Goal: Task Accomplishment & Management: Manage account settings

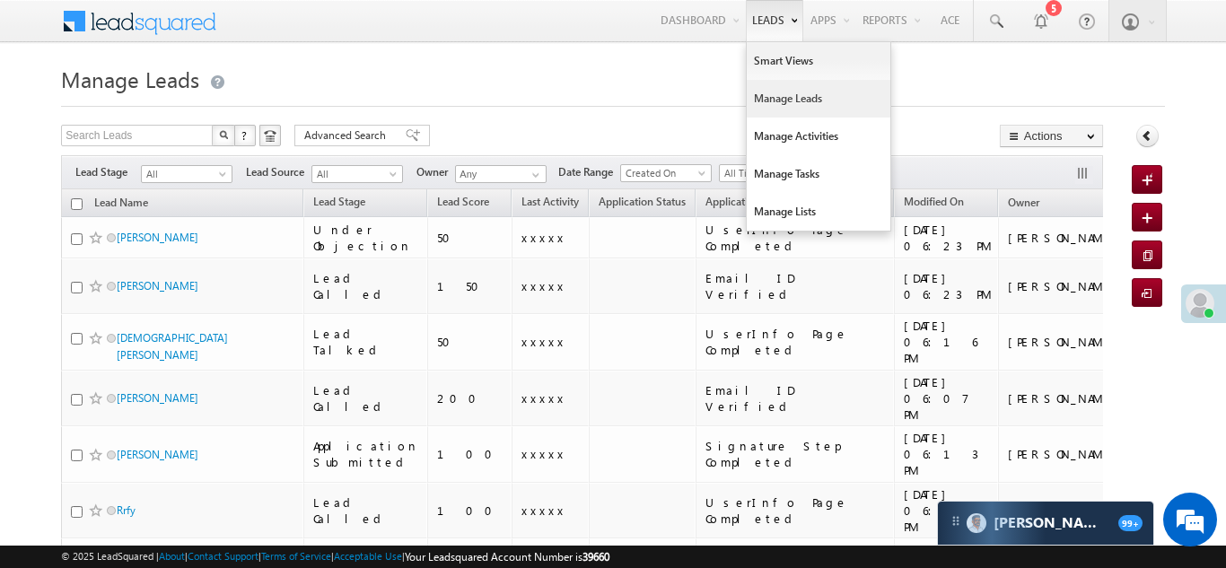
click at [774, 101] on link "Manage Leads" at bounding box center [819, 99] width 144 height 38
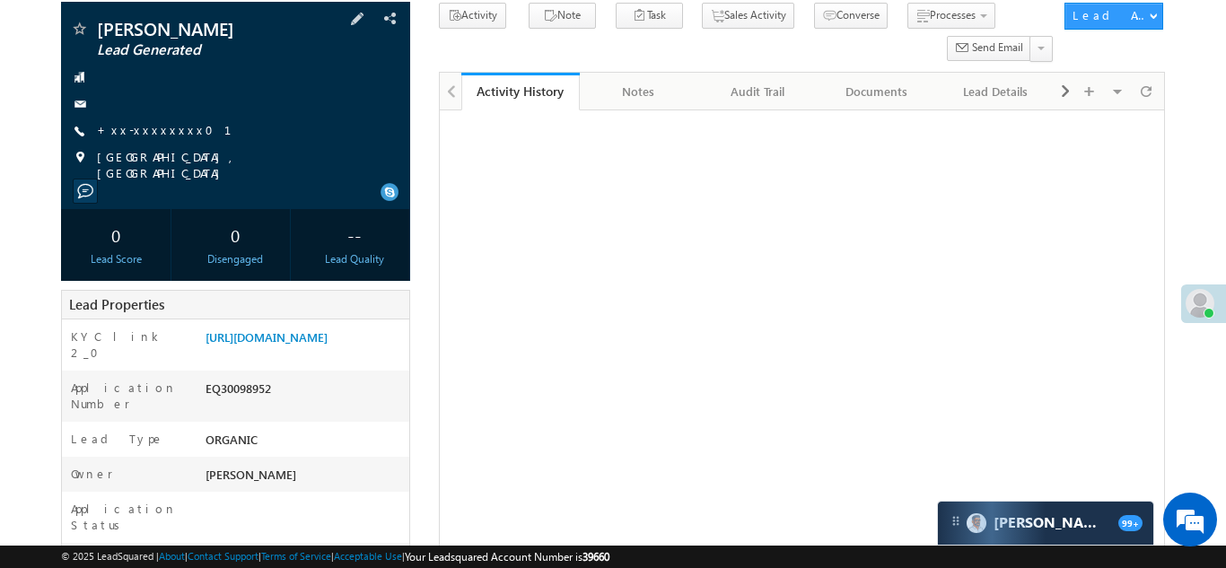
scroll to position [153, 0]
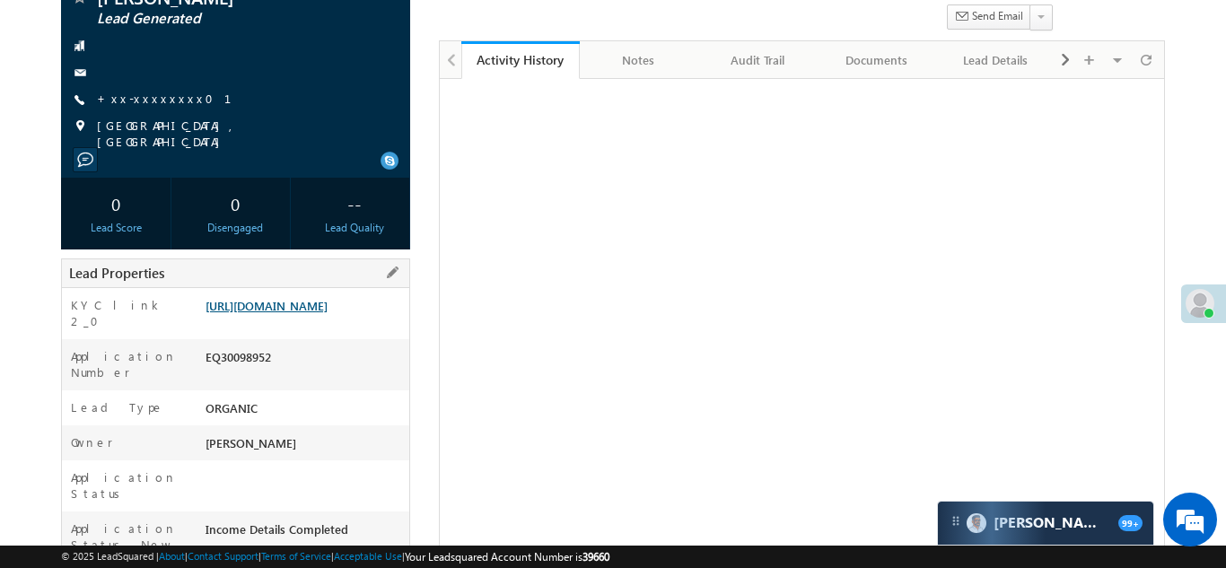
click at [295, 313] on link "https://angelbroking1-pk3em7sa.customui-test.leadsquared.com?leadId=9e82de86-08…" at bounding box center [267, 305] width 122 height 15
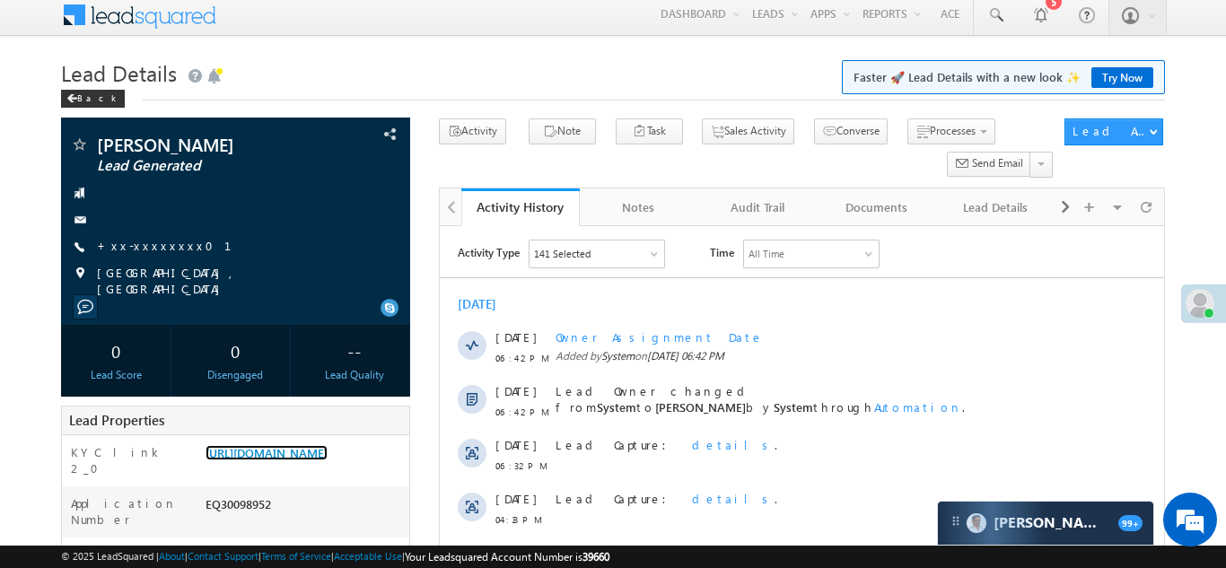
scroll to position [0, 0]
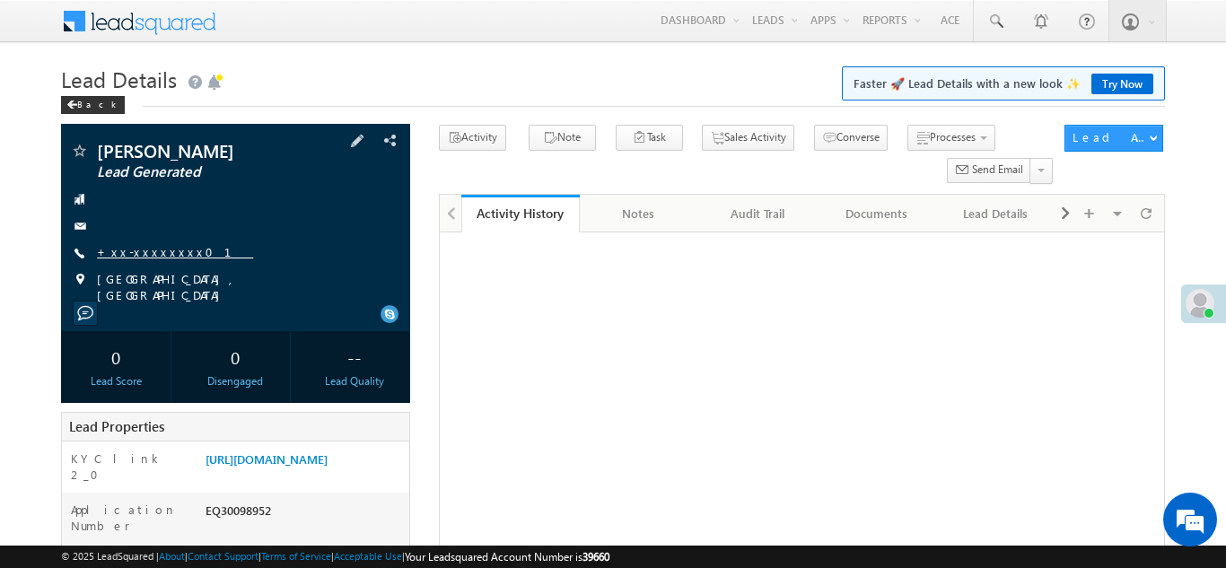
click at [146, 253] on link "+xx-xxxxxxxx01" at bounding box center [175, 251] width 156 height 15
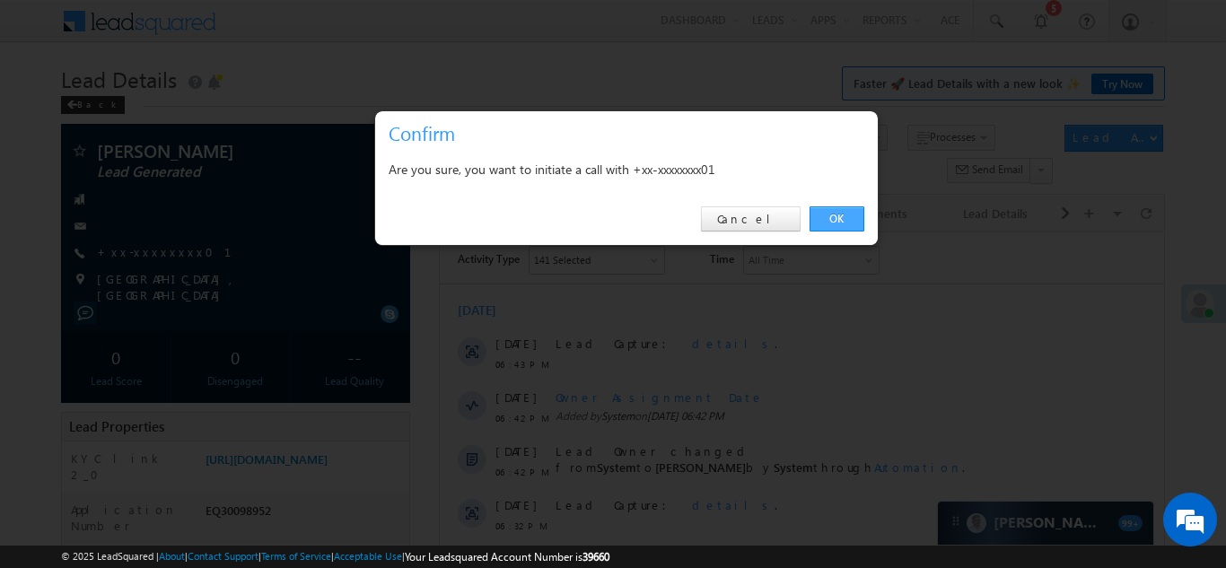
click at [834, 214] on link "OK" at bounding box center [836, 218] width 55 height 25
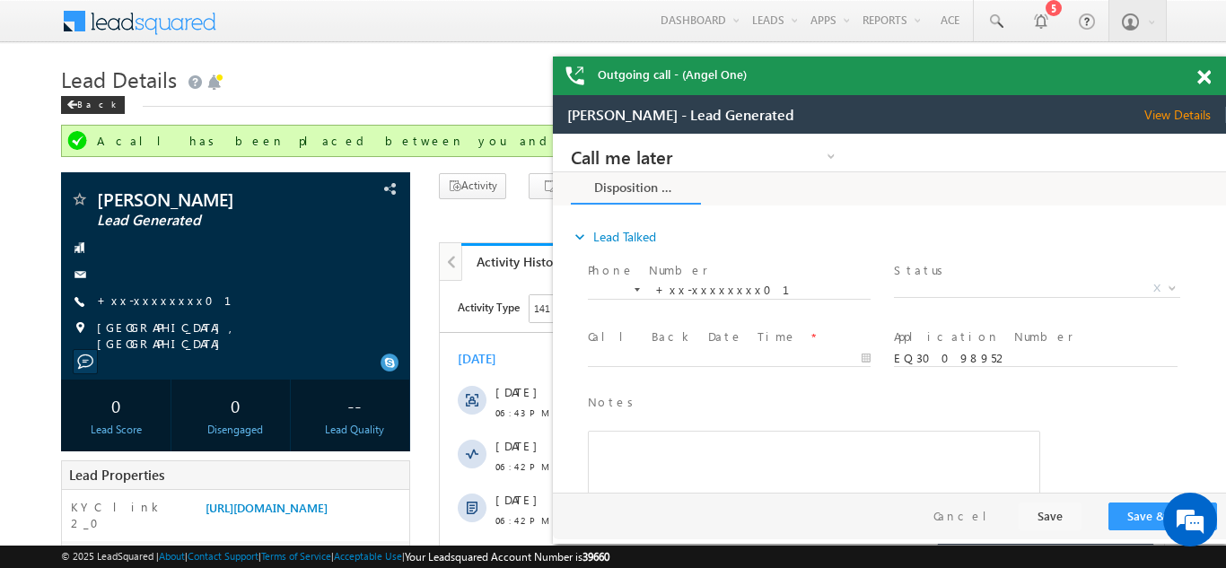
click at [1204, 73] on span at bounding box center [1203, 77] width 13 height 15
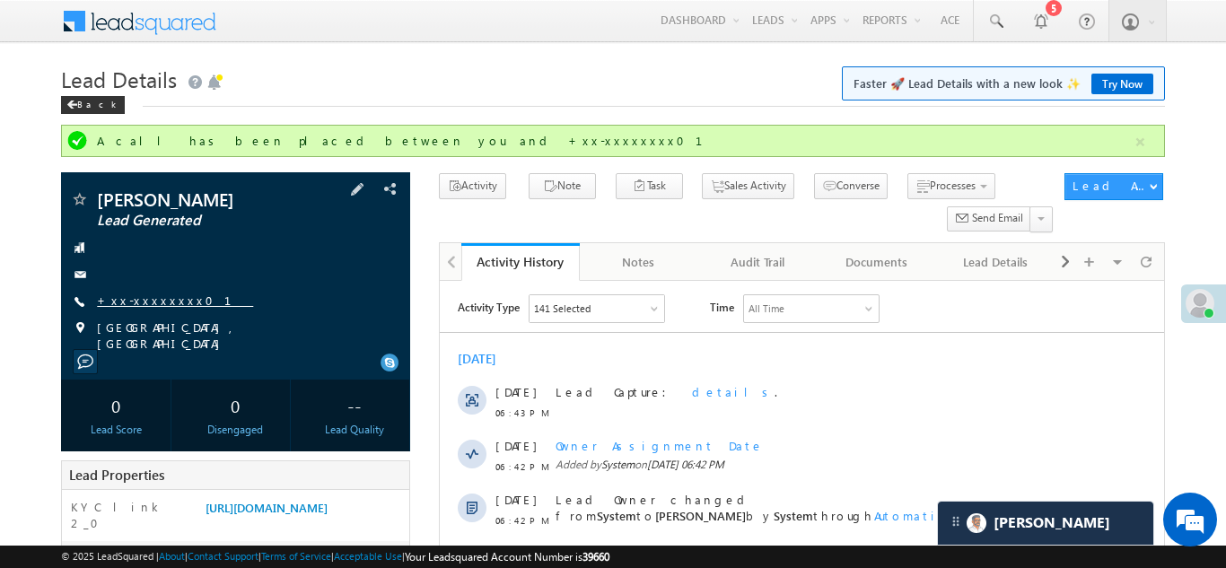
click at [147, 300] on link "+xx-xxxxxxxx01" at bounding box center [175, 300] width 156 height 15
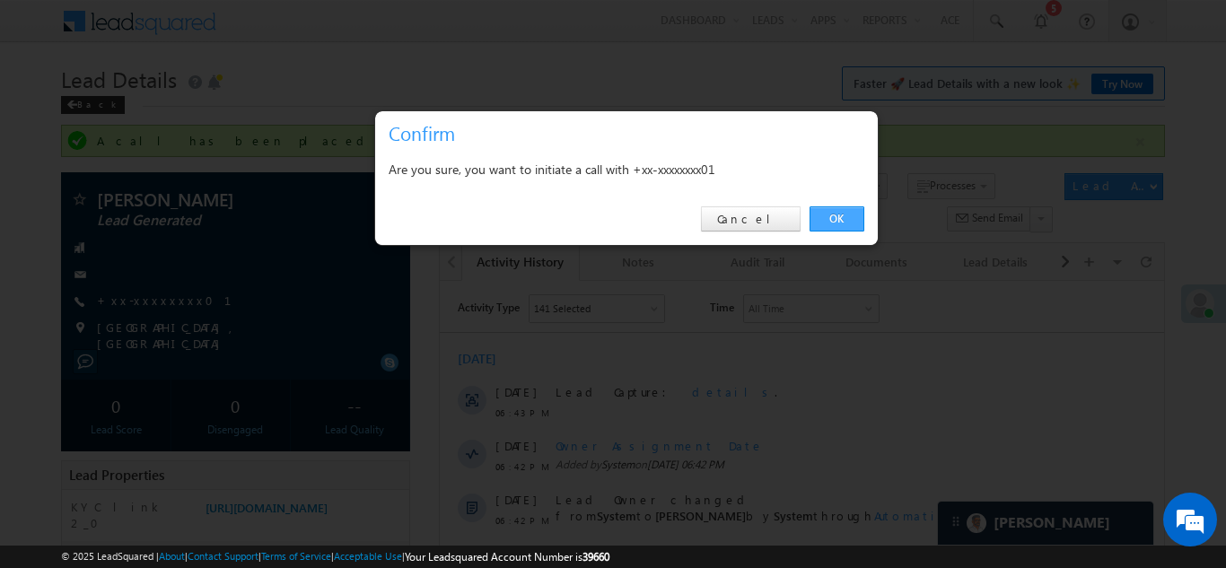
click at [833, 220] on link "OK" at bounding box center [836, 218] width 55 height 25
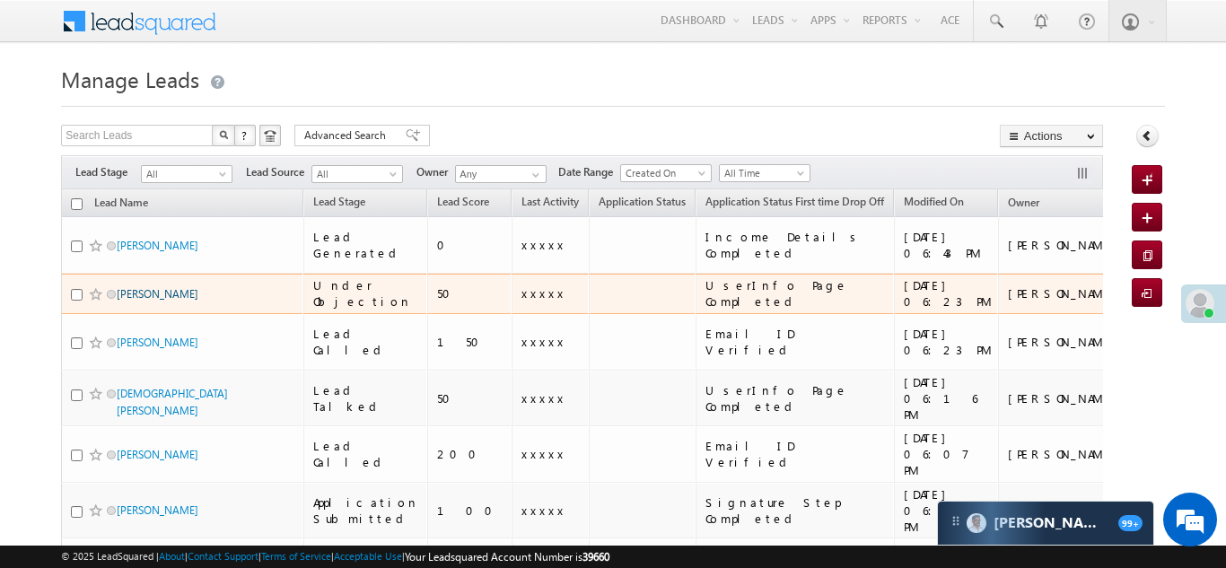
click at [154, 287] on link "[PERSON_NAME]" at bounding box center [158, 293] width 82 height 13
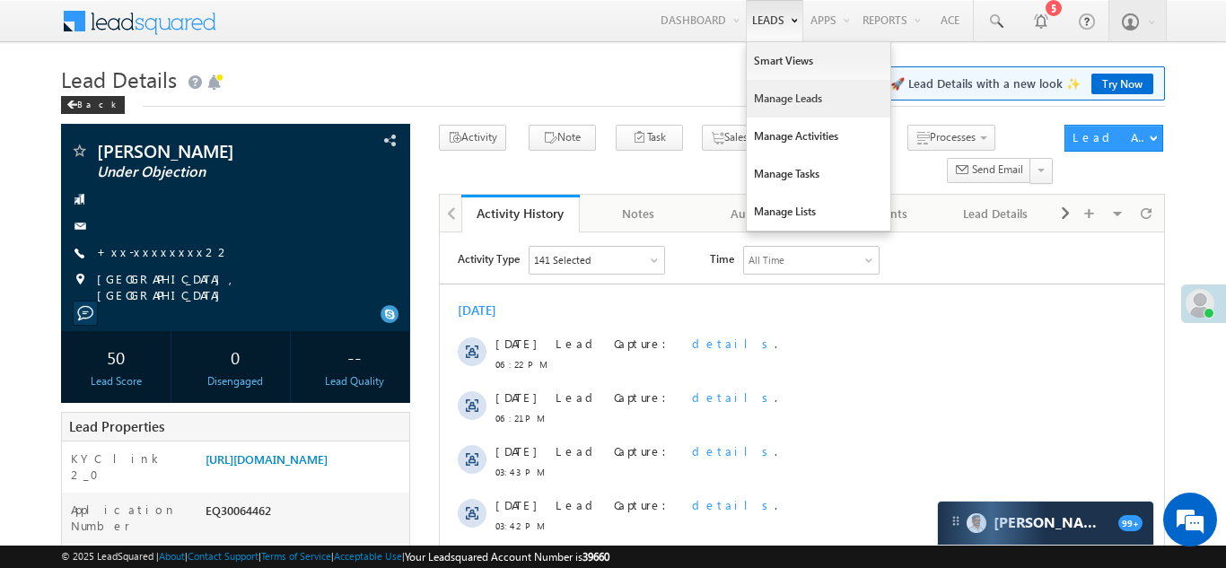
click at [767, 94] on link "Manage Leads" at bounding box center [819, 99] width 144 height 38
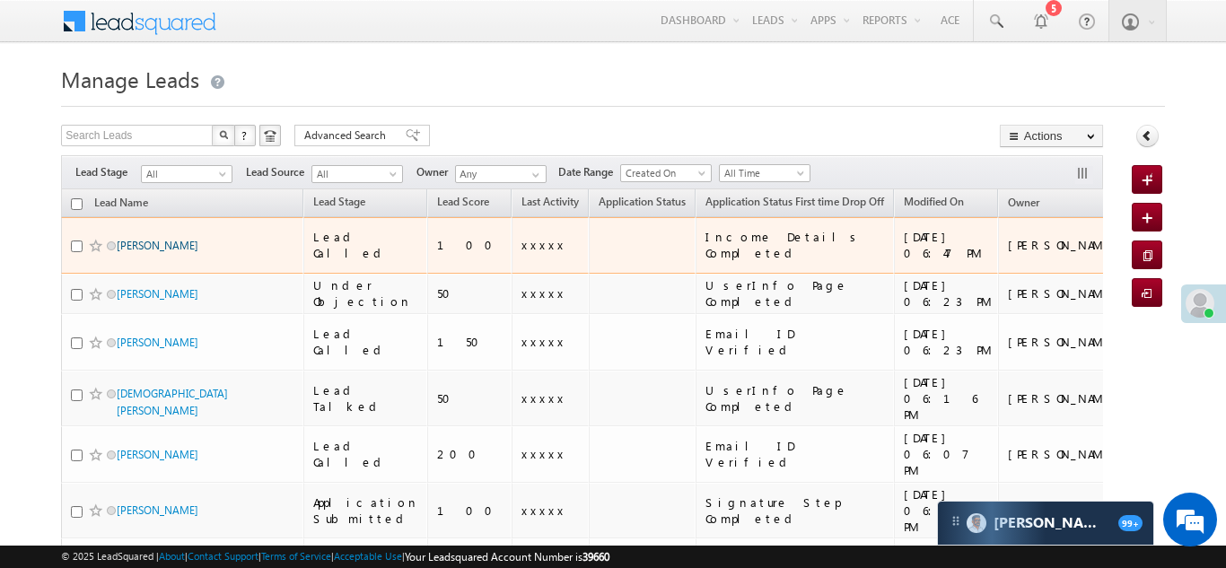
click at [167, 239] on link "[PERSON_NAME]" at bounding box center [158, 245] width 82 height 13
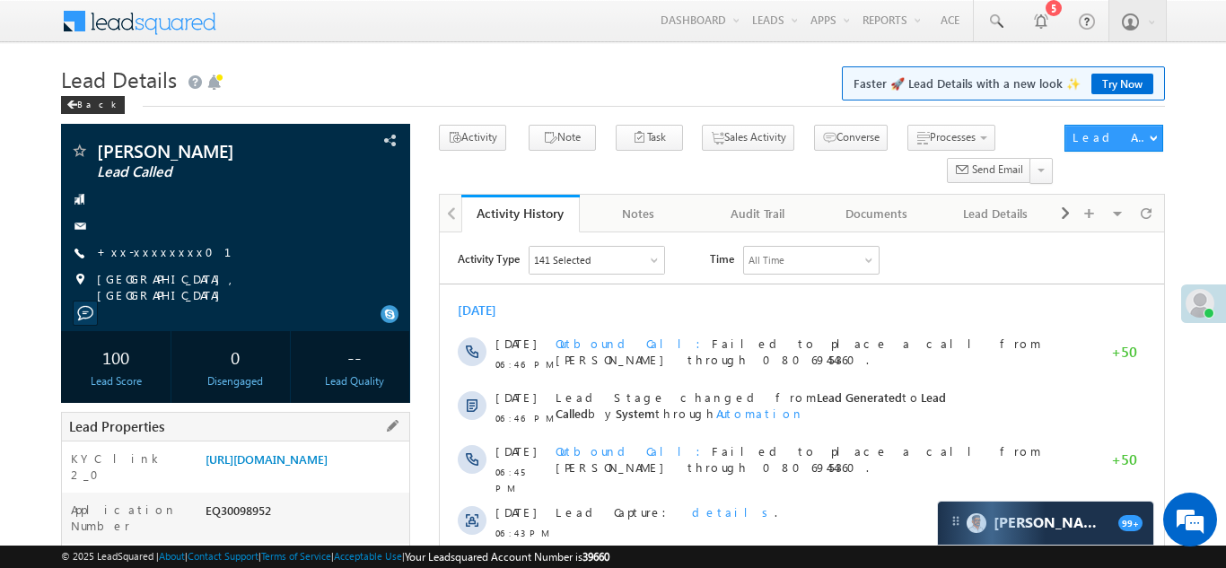
click at [276, 442] on div "KYC link 2_0 https://angelbroking1-pk3em7sa.customui-test.leadsquared.com?leadI…" at bounding box center [235, 467] width 347 height 51
click at [302, 467] on link "https://angelbroking1-pk3em7sa.customui-test.leadsquared.com?leadId=9e82de86-08…" at bounding box center [267, 458] width 122 height 15
click at [289, 466] on link "https://angelbroking1-pk3em7sa.customui-test.leadsquared.com?leadId=9e82de86-08…" at bounding box center [267, 458] width 122 height 15
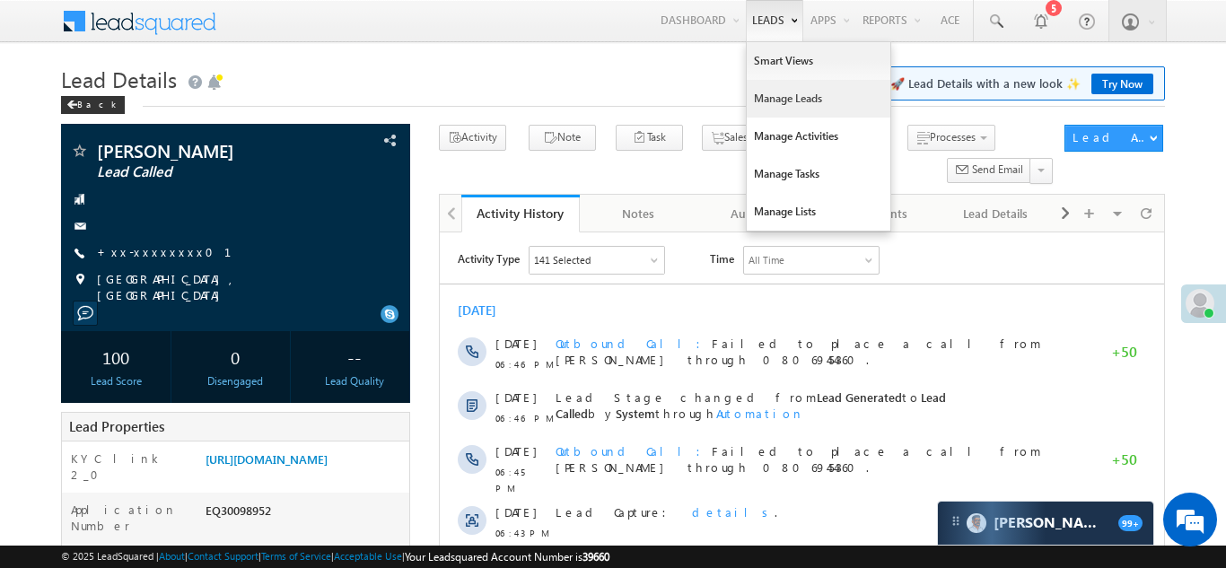
click at [773, 105] on link "Manage Leads" at bounding box center [819, 99] width 144 height 38
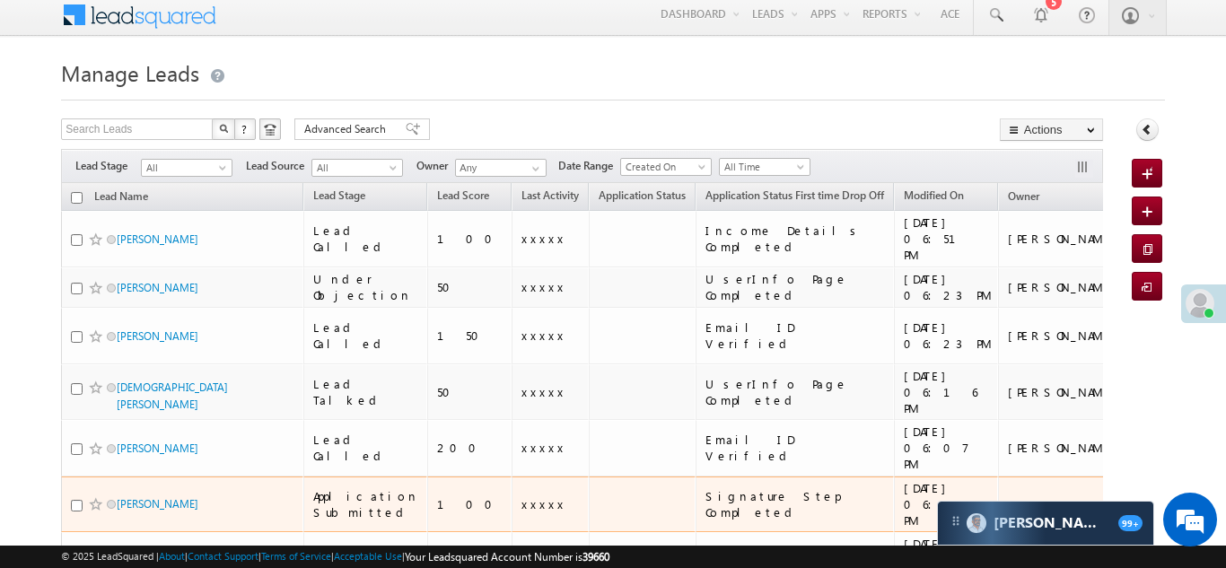
scroll to position [8, 0]
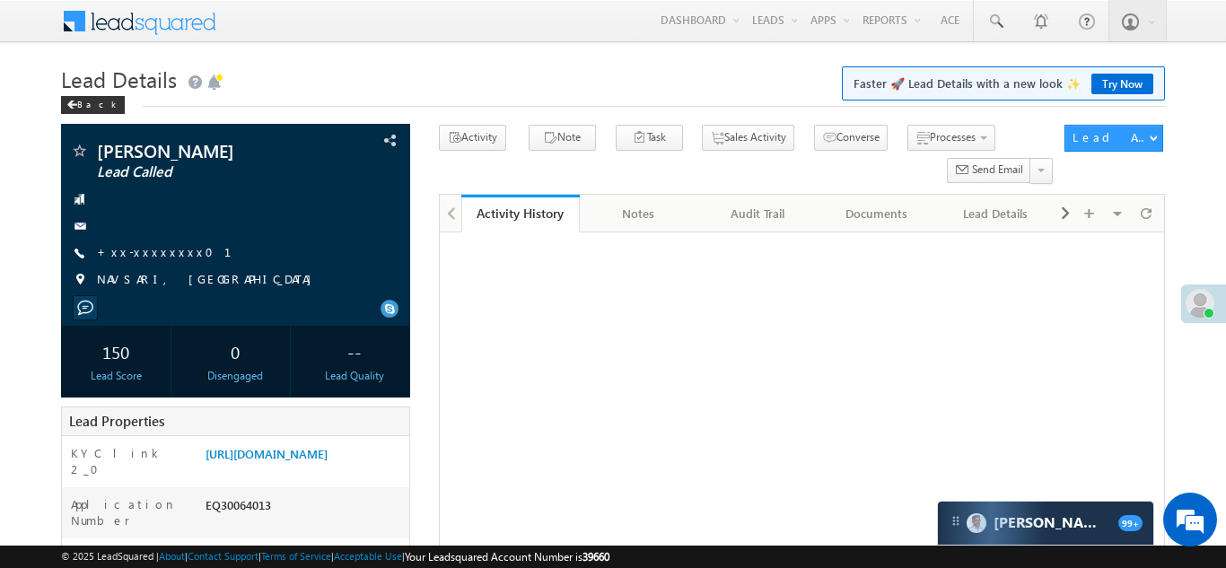
click at [142, 253] on link "+xx-xxxxxxxx01" at bounding box center [175, 251] width 156 height 15
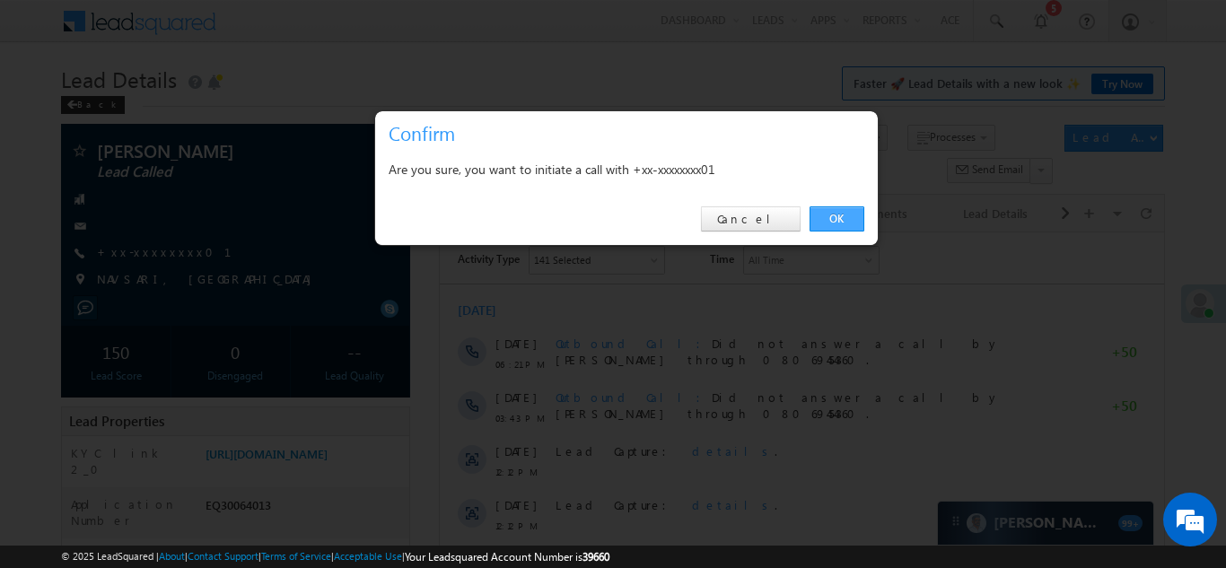
click at [830, 217] on link "OK" at bounding box center [836, 218] width 55 height 25
